Goal: Task Accomplishment & Management: Use online tool/utility

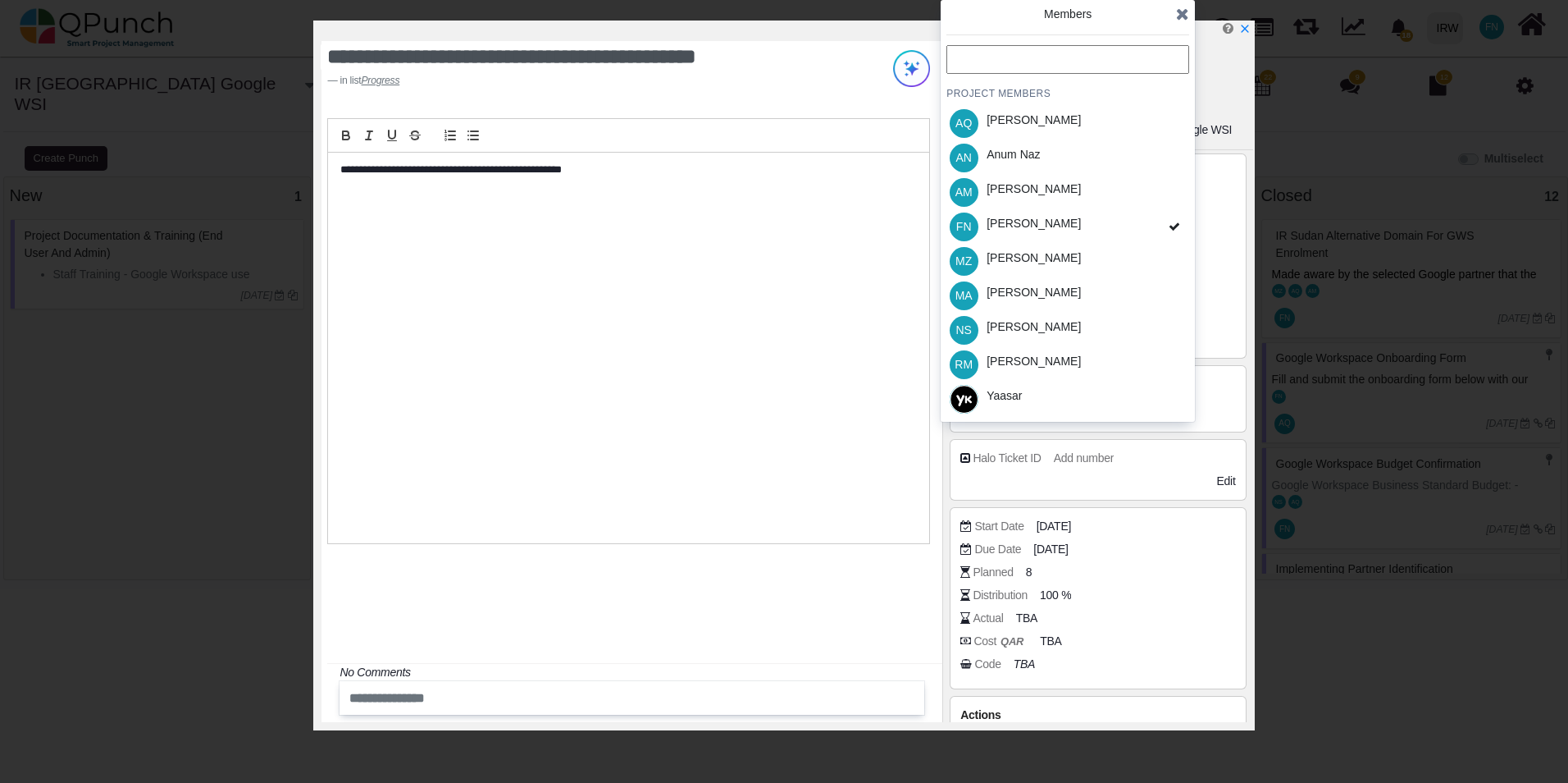
click at [1187, 12] on icon at bounding box center [1183, 14] width 13 height 17
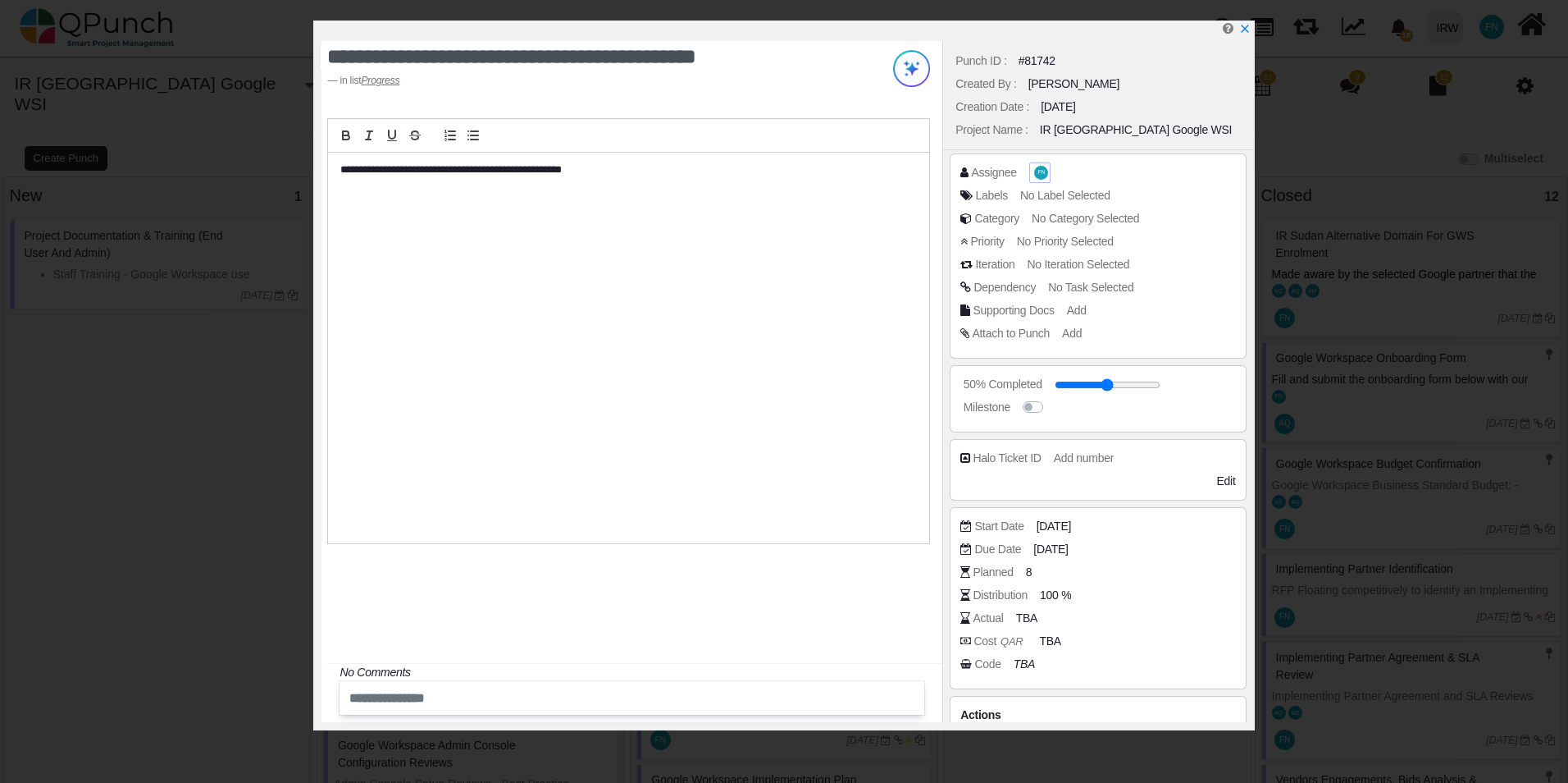
click at [1042, 175] on span "FN" at bounding box center [1042, 173] width 7 height 6
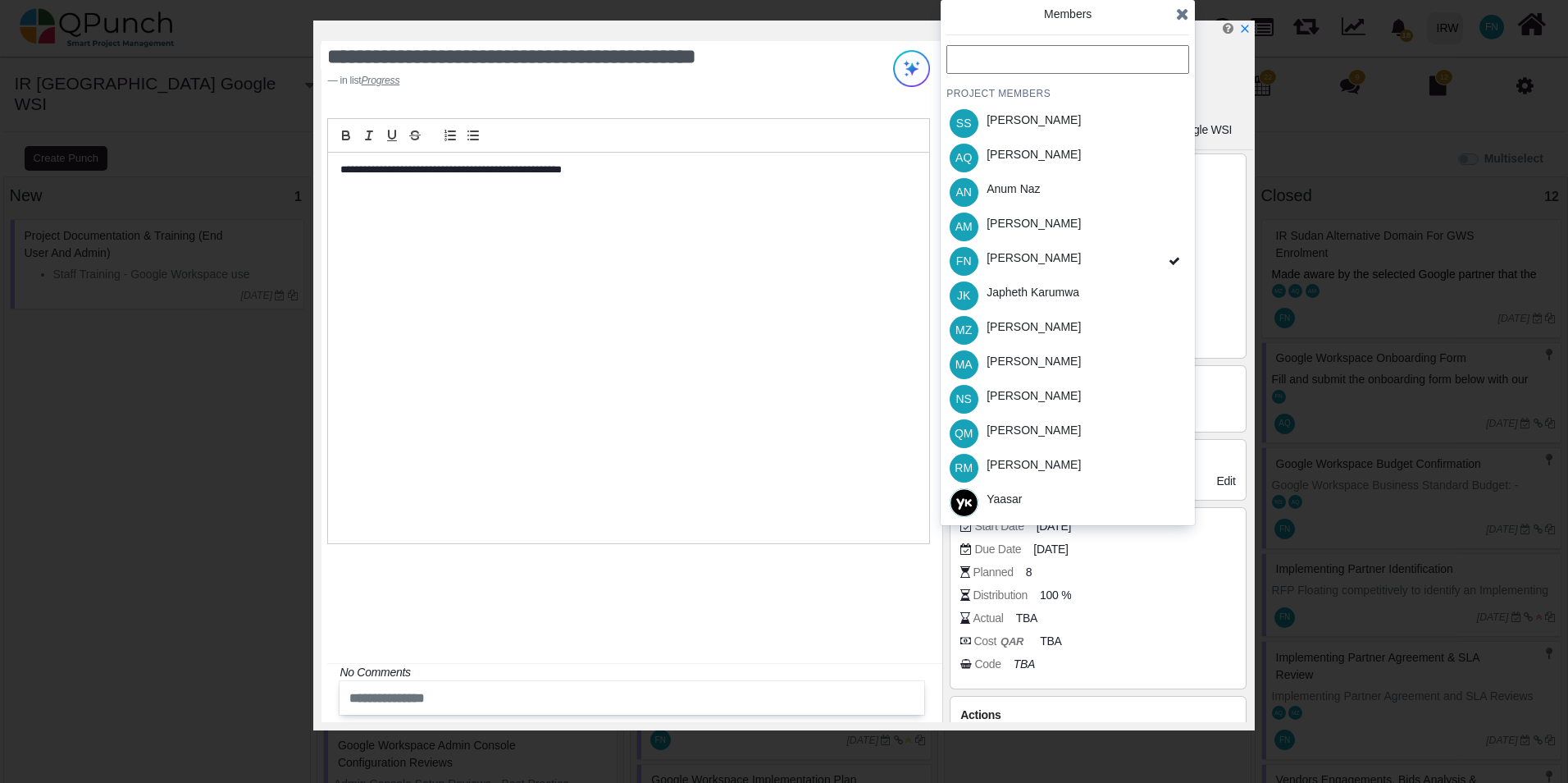
click at [1186, 15] on icon at bounding box center [1183, 14] width 13 height 17
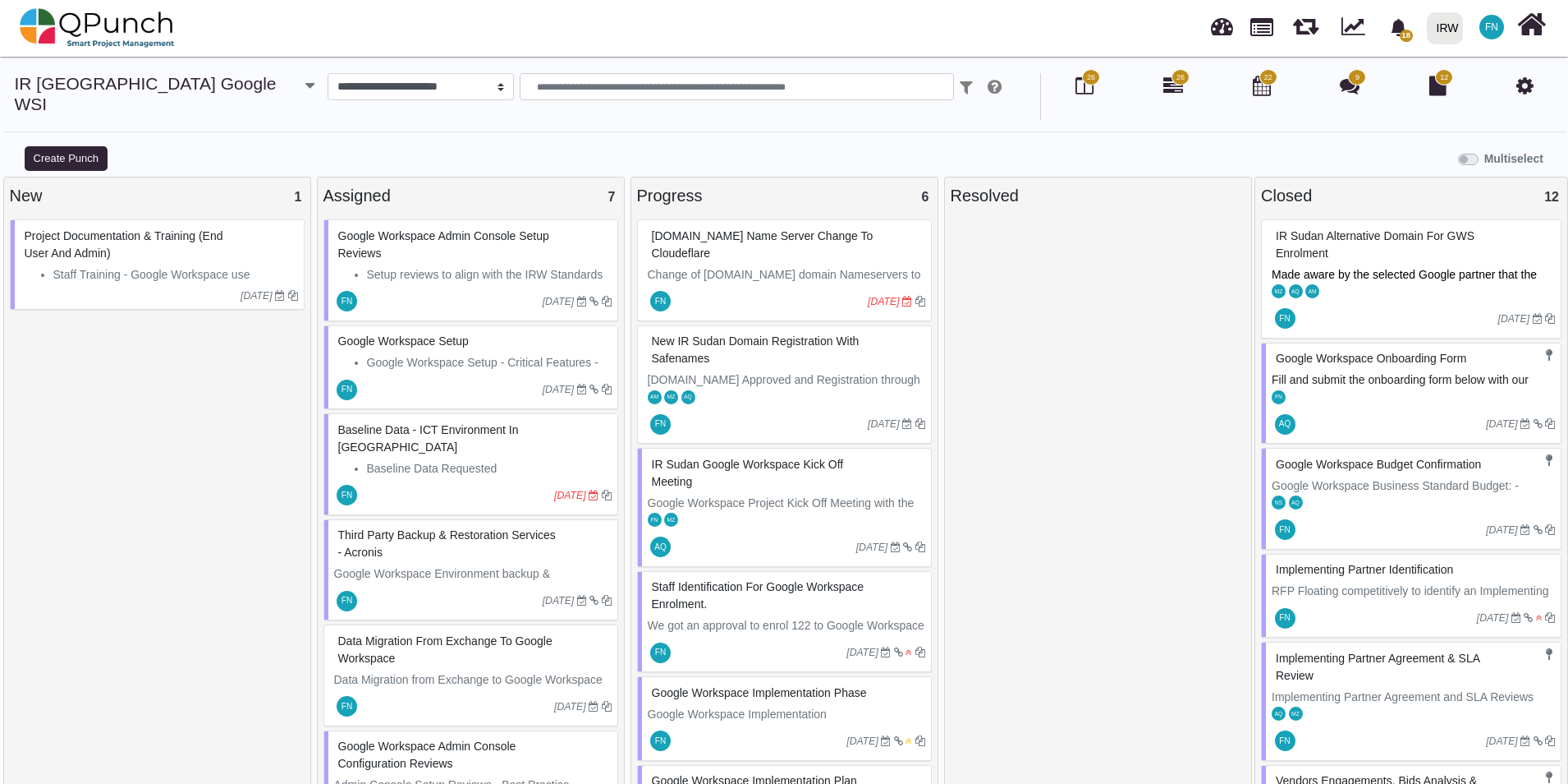
click at [755, 229] on span "[DOMAIN_NAME] Name Server Change to Cloudeflare" at bounding box center [762, 244] width 222 height 30
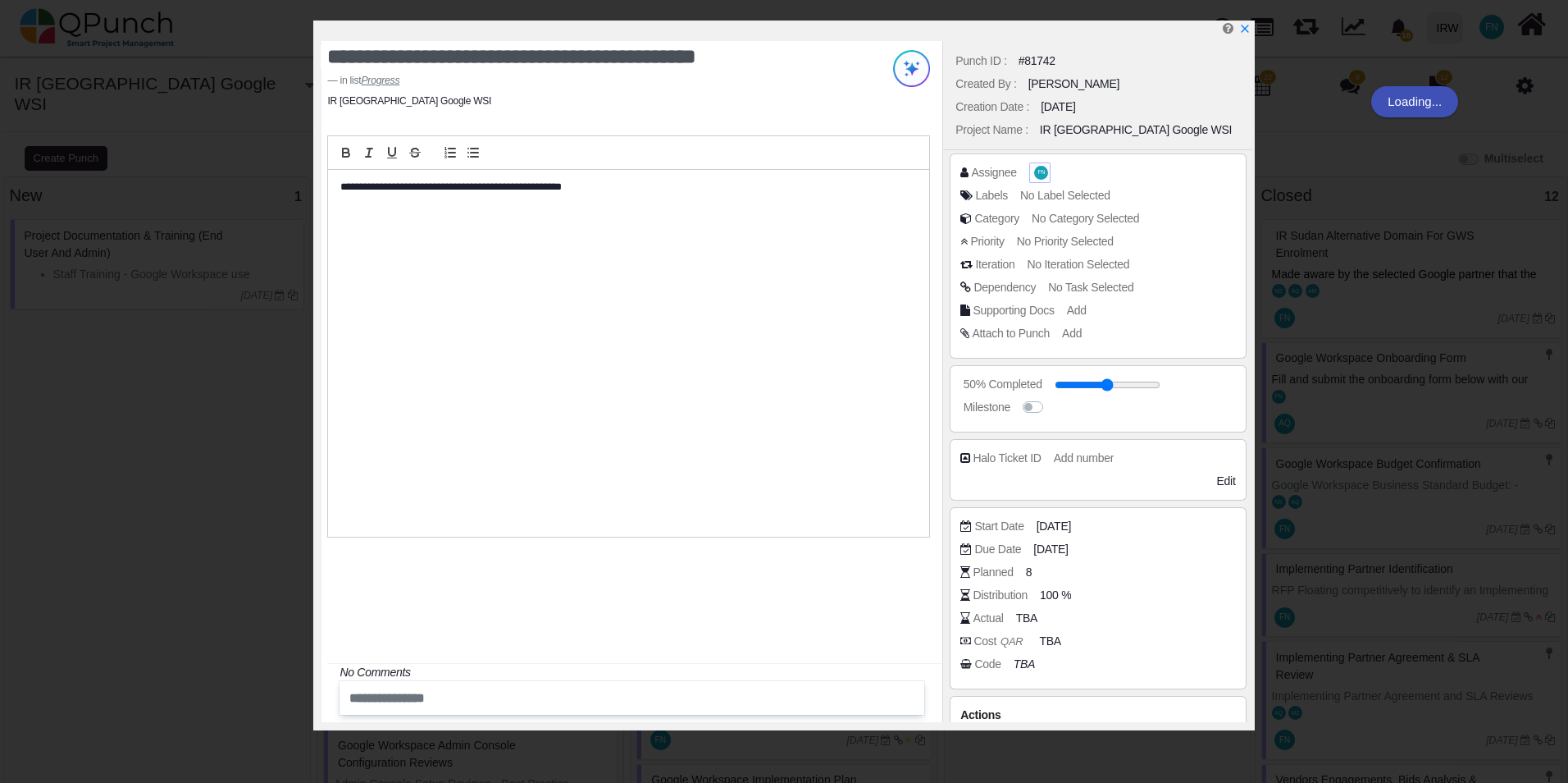
click at [1044, 175] on span "FN" at bounding box center [1041, 172] width 14 height 14
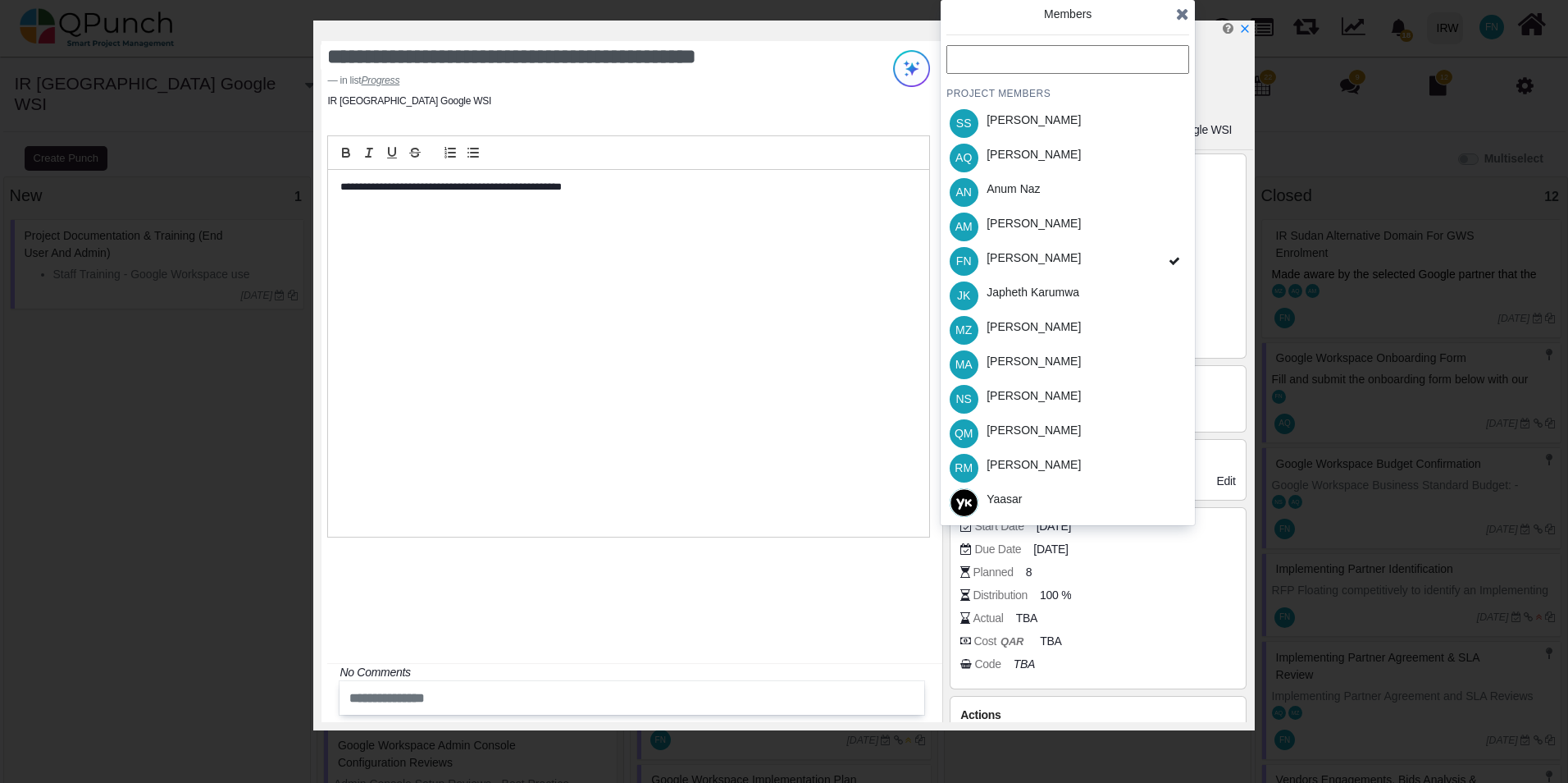
click at [1185, 13] on icon at bounding box center [1183, 14] width 13 height 17
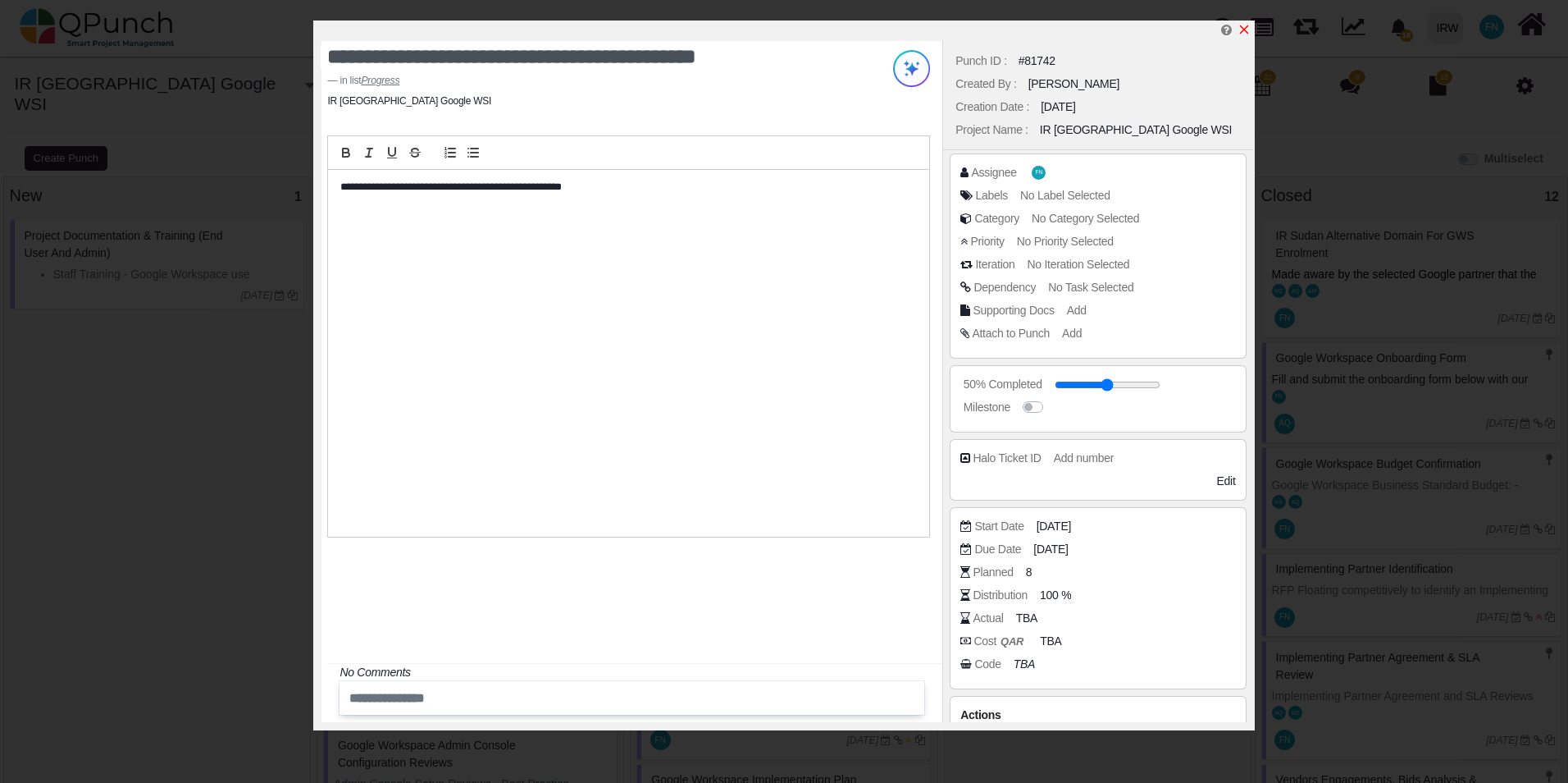
click at [1245, 30] on icon "x" at bounding box center [1244, 30] width 9 height 9
